Goal: Submit feedback/report problem

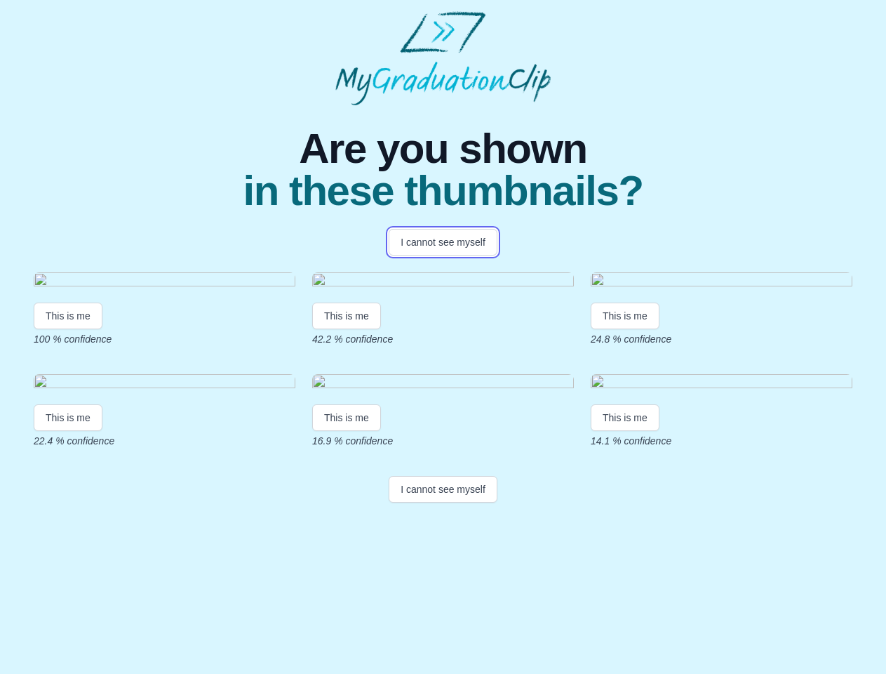
click at [443, 242] on button "I cannot see myself" at bounding box center [443, 242] width 109 height 27
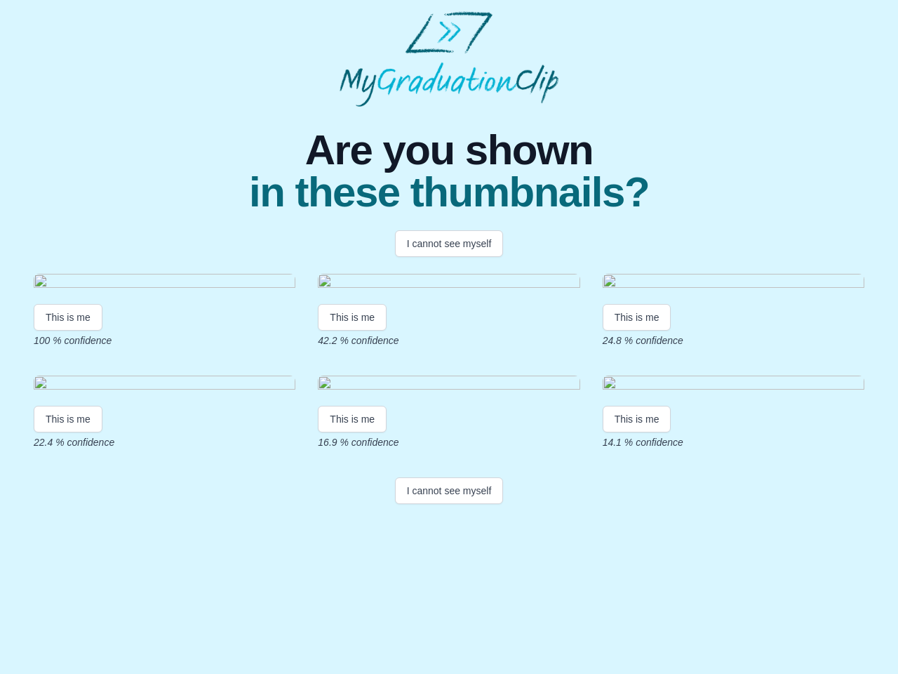
click at [68, 426] on html "Are you shown in these thumbnails? I cannot see myself This is me 100 % confide…" at bounding box center [449, 260] width 898 height 521
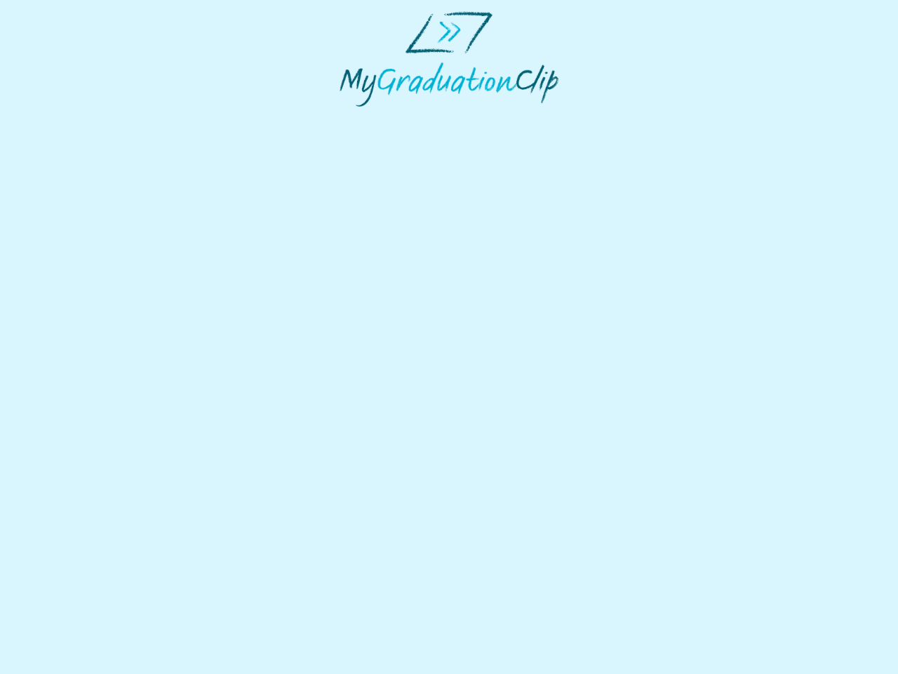
click at [349, 118] on html at bounding box center [449, 59] width 898 height 118
click at [629, 118] on html at bounding box center [449, 59] width 898 height 118
click at [68, 118] on html at bounding box center [449, 59] width 898 height 118
click at [349, 118] on html at bounding box center [449, 59] width 898 height 118
click at [629, 118] on html at bounding box center [449, 59] width 898 height 118
